Goal: Task Accomplishment & Management: Complete application form

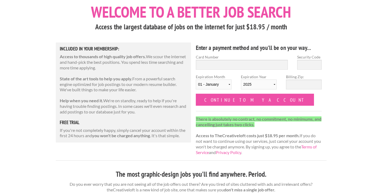
scroll to position [31, 0]
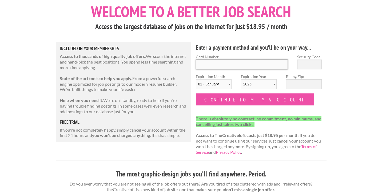
click at [225, 67] on input "Card Number" at bounding box center [242, 64] width 92 height 10
type input "4147400389239300"
type input "065"
select select "05"
select select "2028"
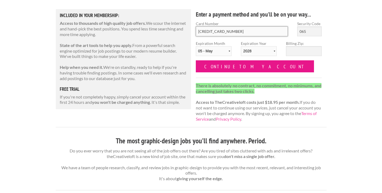
scroll to position [65, 0]
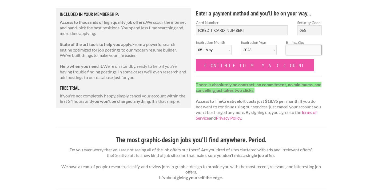
click at [304, 46] on input "Billing Zip:" at bounding box center [304, 50] width 36 height 10
type input "90293"
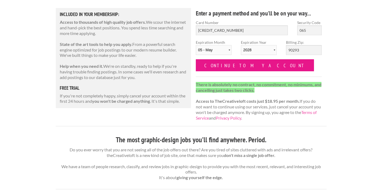
click at [247, 67] on input "Continue to my account" at bounding box center [255, 65] width 118 height 12
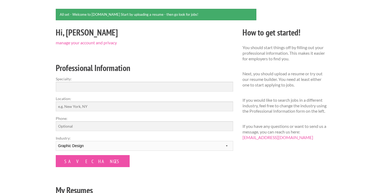
scroll to position [43, 0]
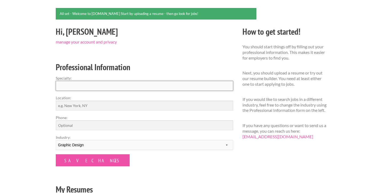
click at [135, 83] on input "Specialty:" at bounding box center [144, 86] width 177 height 10
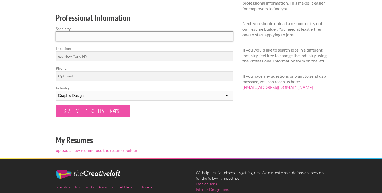
scroll to position [88, 0]
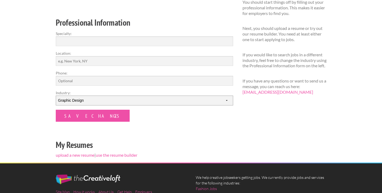
click at [132, 103] on select "--------- Fashion Interior Design Photography Event Planning Entertainment Musi…" at bounding box center [144, 100] width 177 height 10
select select "3"
click at [119, 84] on input "Phone:" at bounding box center [144, 81] width 177 height 10
type input "4245273800"
type input "[GEOGRAPHIC_DATA]"
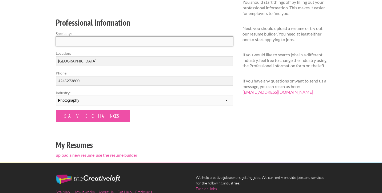
click at [111, 39] on input "Specialty:" at bounding box center [144, 41] width 177 height 10
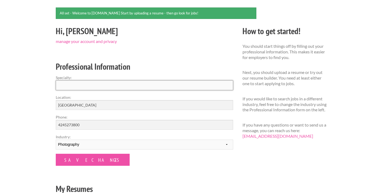
scroll to position [35, 0]
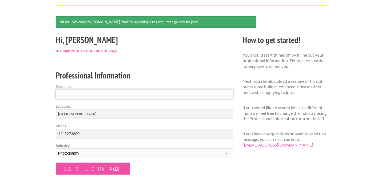
paste input "Photo Editor & Retoucher | Expert in Compositing & Creative Editing"
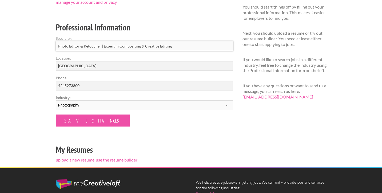
scroll to position [84, 0]
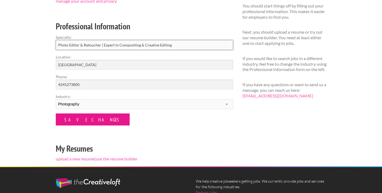
type input "Photo Editor & Retoucher | Expert in Compositing & Creative Editing"
click at [90, 118] on input "Save Changes" at bounding box center [93, 119] width 74 height 12
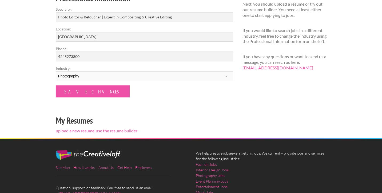
scroll to position [105, 0]
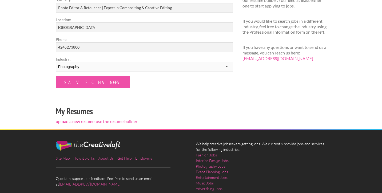
click at [85, 122] on link "upload a new resume" at bounding box center [75, 121] width 39 height 5
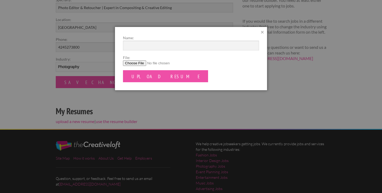
click at [114, 123] on div at bounding box center [191, 96] width 382 height 193
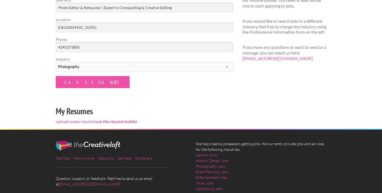
click at [118, 120] on link "use the resume builder" at bounding box center [117, 121] width 42 height 5
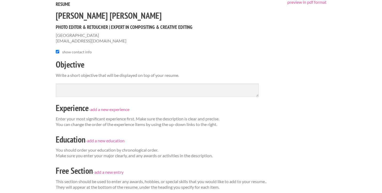
scroll to position [28, 0]
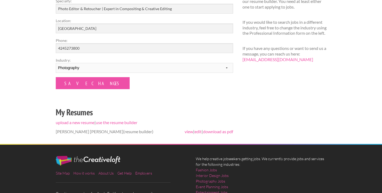
scroll to position [121, 0]
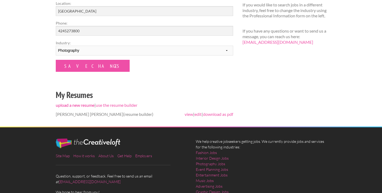
click at [87, 105] on link "upload a new resume" at bounding box center [75, 104] width 39 height 5
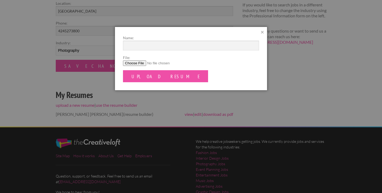
click at [140, 63] on input "File:" at bounding box center [191, 63] width 136 height 6
type input "C:\fakepath\Duda Wolf Resume.pdf"
click at [135, 41] on input "Name:" at bounding box center [191, 46] width 136 height 10
click at [152, 44] on input "Duda Wolf" at bounding box center [191, 46] width 136 height 10
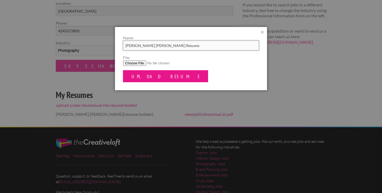
type input "Duda Wolf Resume"
click at [148, 75] on input "Upload Resume" at bounding box center [165, 76] width 85 height 12
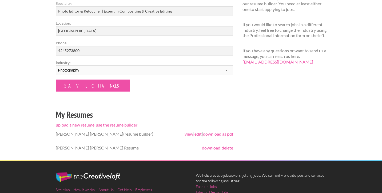
scroll to position [119, 0]
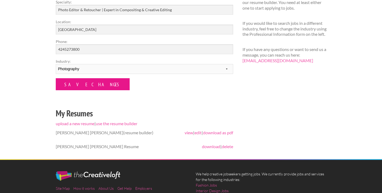
click at [88, 87] on input "Save Changes" at bounding box center [93, 84] width 74 height 12
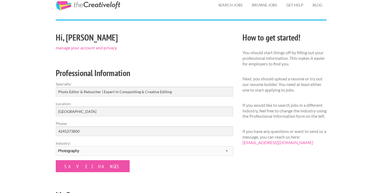
scroll to position [17, 0]
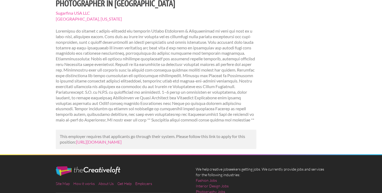
scroll to position [133, 0]
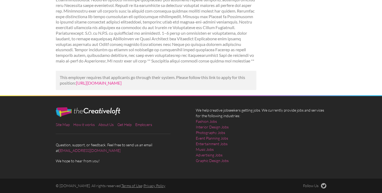
click at [110, 80] on link "[URL][DOMAIN_NAME]" at bounding box center [99, 82] width 46 height 5
